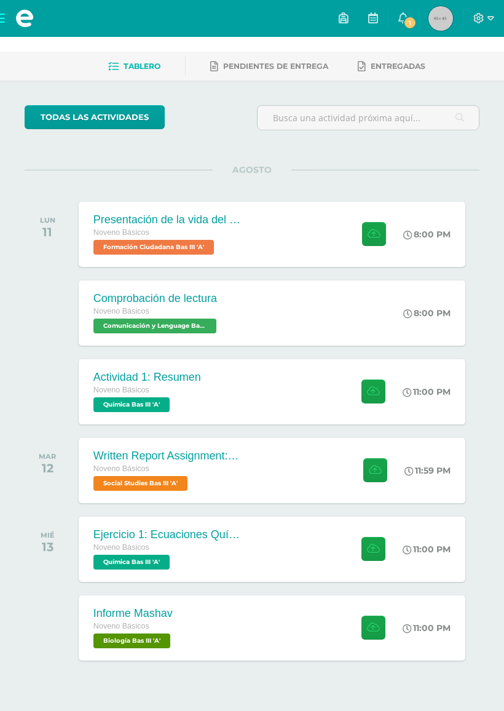
scroll to position [49, 0]
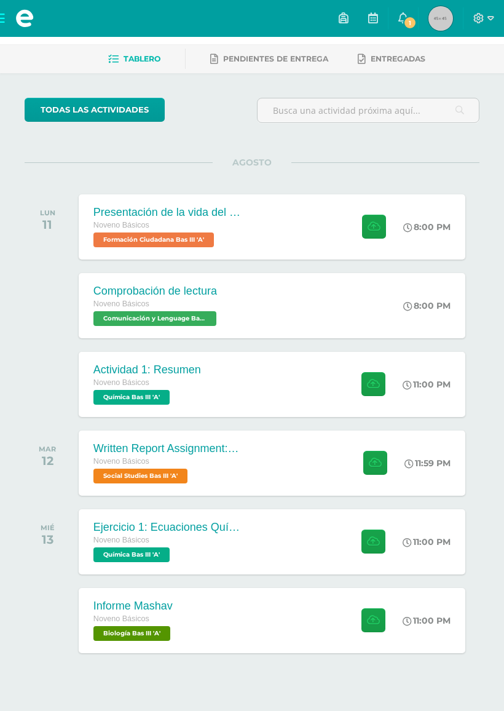
click at [295, 219] on div "Presentación de la vida del General Serapio Cruz. Noveno Básicos Formación Ciud…" at bounding box center [272, 226] width 387 height 65
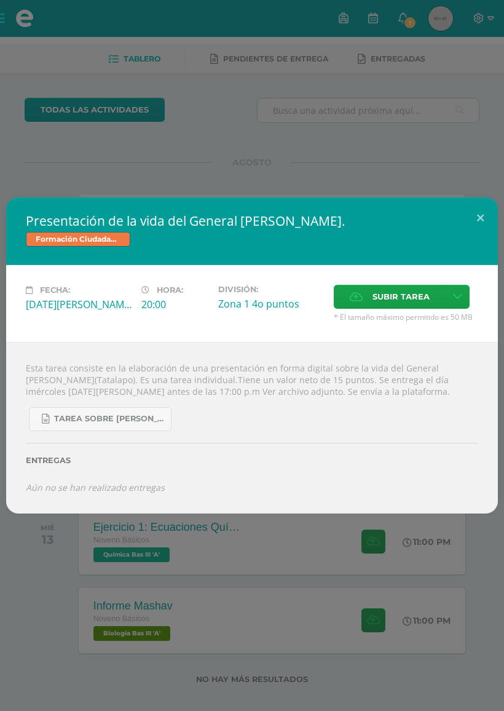
click at [475, 203] on button at bounding box center [480, 218] width 35 height 42
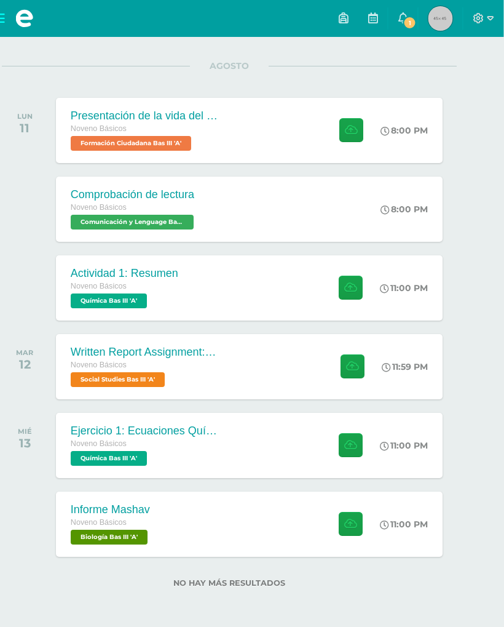
scroll to position [148, 30]
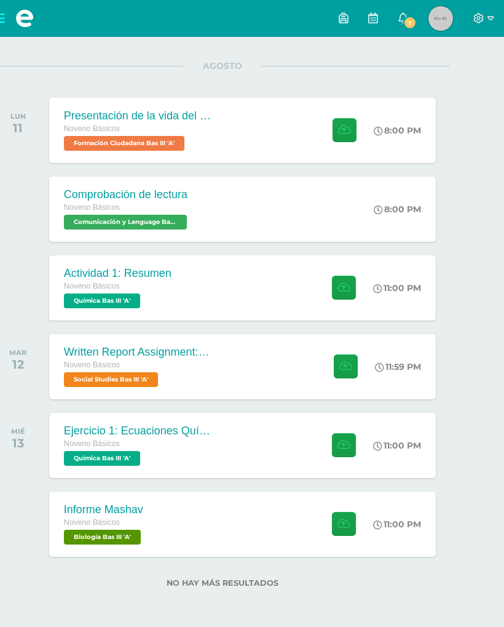
click at [132, 413] on div "Ejercicio 1: Ecuaciones Químicas Noveno Básicos Química Bas III 'A'" at bounding box center [137, 445] width 177 height 65
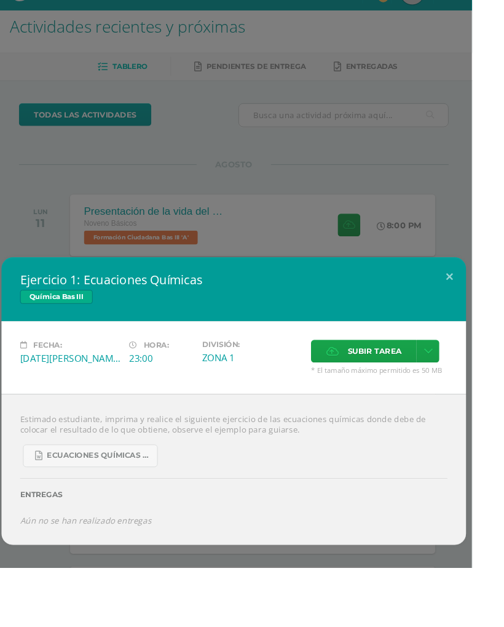
scroll to position [0, 0]
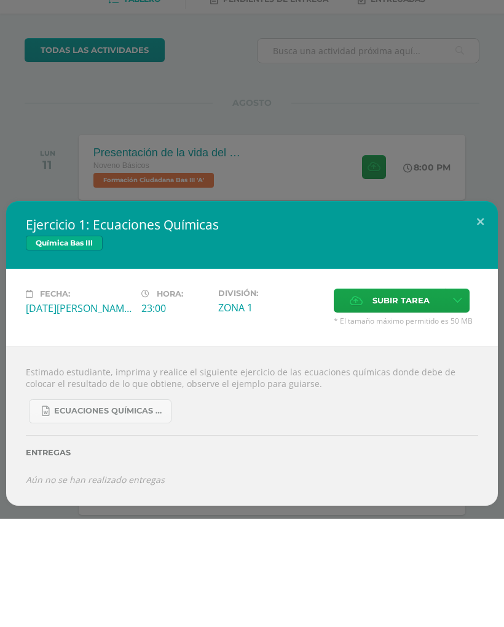
click at [71, 514] on span "Ecuaciones Químicas faciles.docx" at bounding box center [109, 519] width 111 height 10
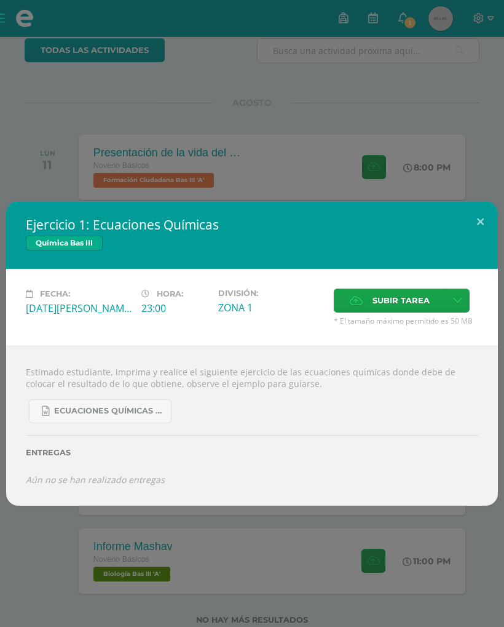
click at [469, 218] on button at bounding box center [480, 222] width 35 height 42
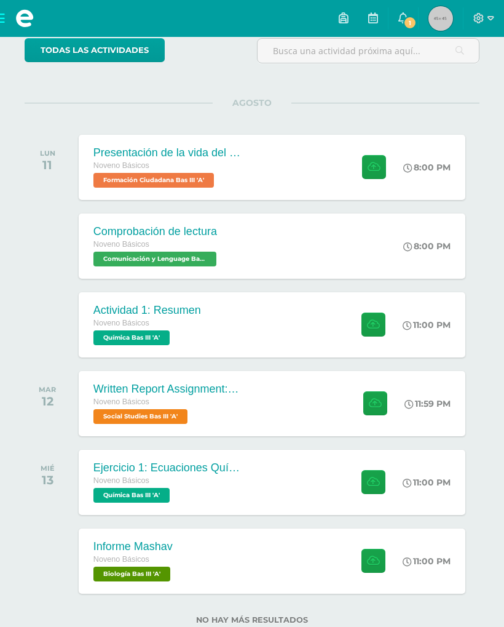
click at [265, 549] on div "Informe Mashav Noveno Básicos Biología Bas III 'A' 11:00 PM Informe Mashav Biol…" at bounding box center [272, 560] width 387 height 65
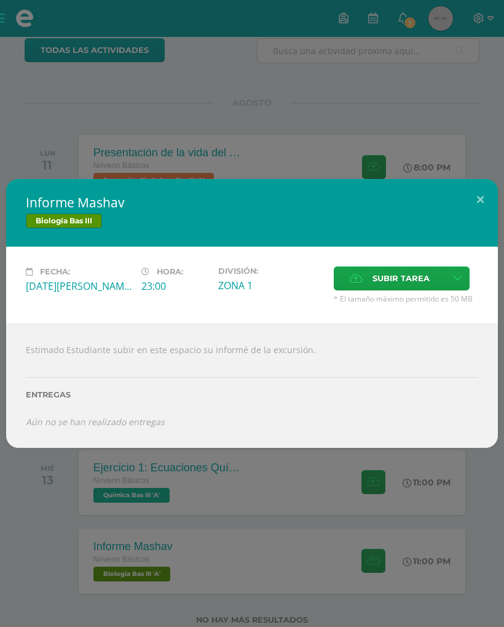
click at [480, 181] on button at bounding box center [480, 200] width 35 height 42
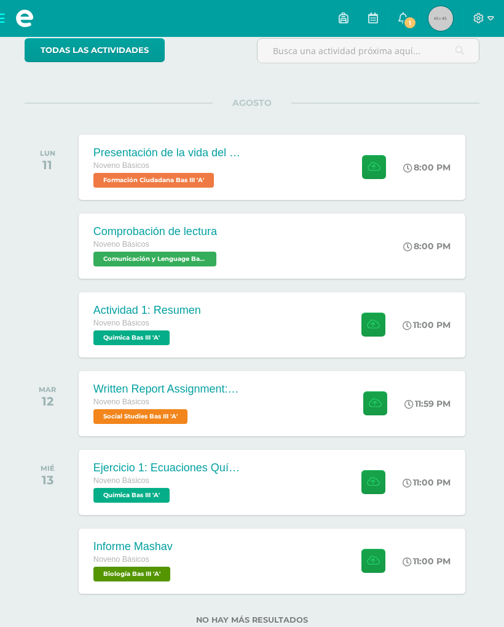
click at [285, 158] on div "Presentación de la vida del General Serapio Cruz. Noveno Básicos Formación Ciud…" at bounding box center [272, 167] width 387 height 65
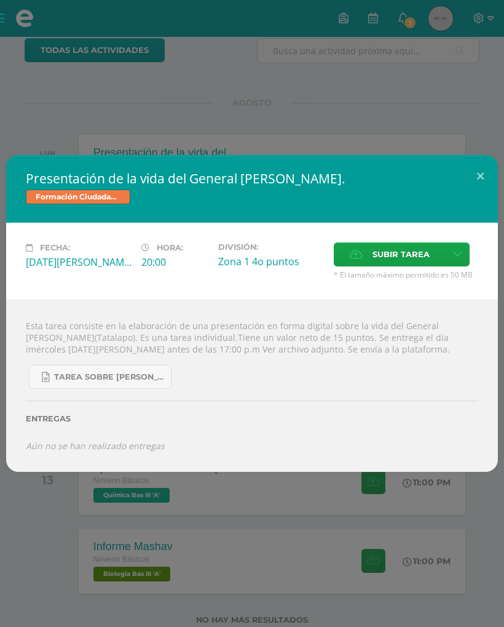
click at [143, 370] on link "Tarea sobre Serapio Cruz, Tala lapo 3 básico Formación..docx" at bounding box center [100, 377] width 143 height 24
